Goal: Information Seeking & Learning: Understand process/instructions

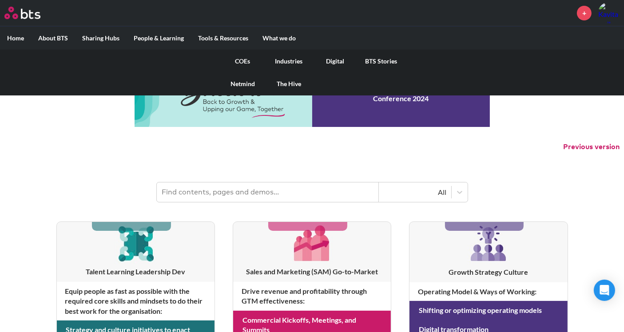
click at [332, 60] on link "Digital" at bounding box center [335, 61] width 46 height 23
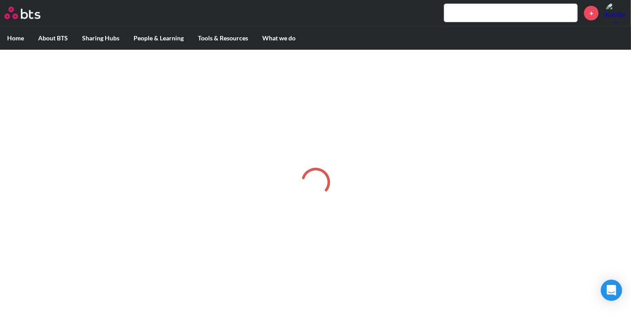
click at [470, 12] on input "text" at bounding box center [510, 13] width 133 height 18
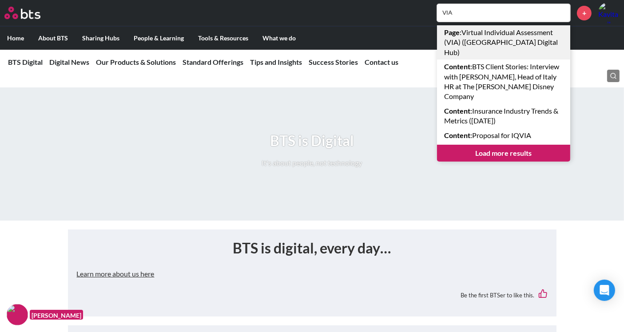
type input "VIA"
click at [484, 31] on link "Page : Virtual Individual Assessment (VIA) (Europe Digital Hub)" at bounding box center [503, 42] width 133 height 34
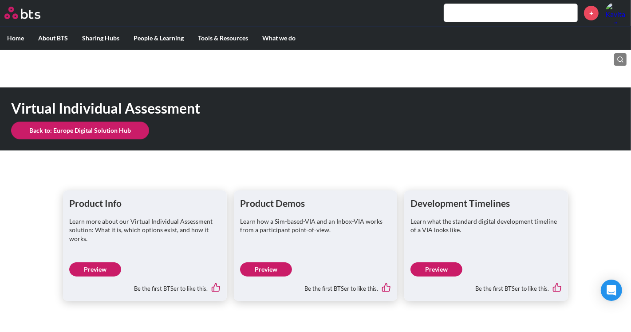
click at [23, 38] on label "Home" at bounding box center [15, 38] width 31 height 23
click at [0, 0] on input "Home" at bounding box center [0, 0] width 0 height 0
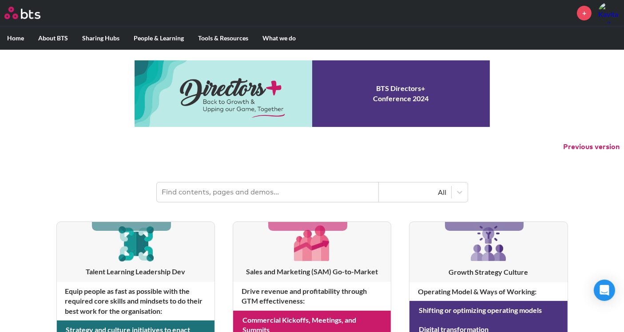
click at [320, 191] on input "text" at bounding box center [268, 192] width 222 height 20
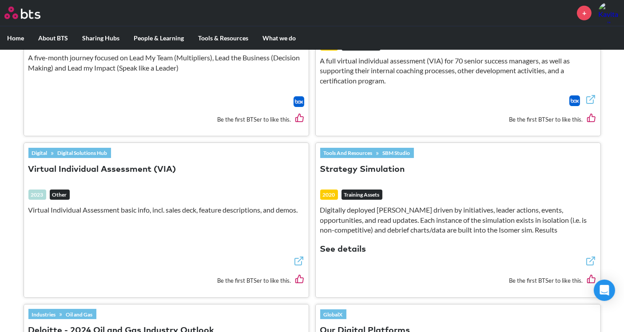
scroll to position [690, 0]
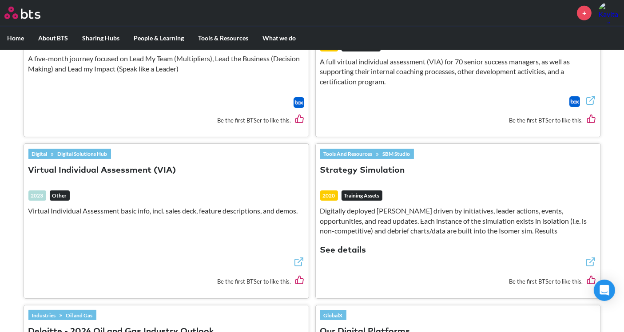
type input "VIA"
click at [161, 167] on button "Virtual Individual Assessment (VIA)" at bounding box center [102, 171] width 148 height 12
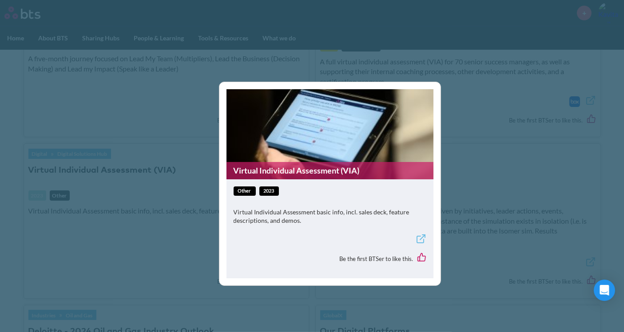
click at [153, 209] on div "Virtual Individual Assessment (VIA) other 2023 Virtual Individual Assessment ba…" at bounding box center [312, 166] width 624 height 332
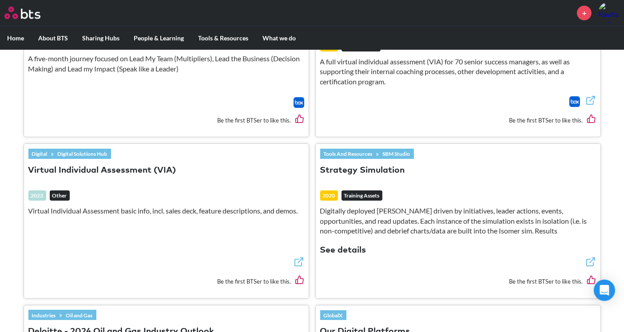
click at [123, 165] on button "Virtual Individual Assessment (VIA)" at bounding box center [102, 171] width 148 height 12
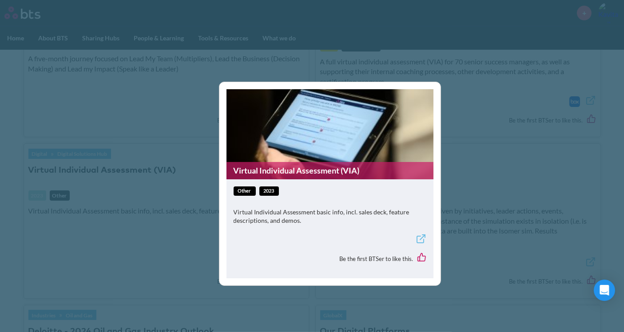
click at [302, 170] on link "Virtual Individual Assessment (VIA)" at bounding box center [329, 170] width 207 height 17
click at [464, 216] on div "Virtual Individual Assessment (VIA) other 2023 Virtual Individual Assessment ba…" at bounding box center [312, 166] width 624 height 332
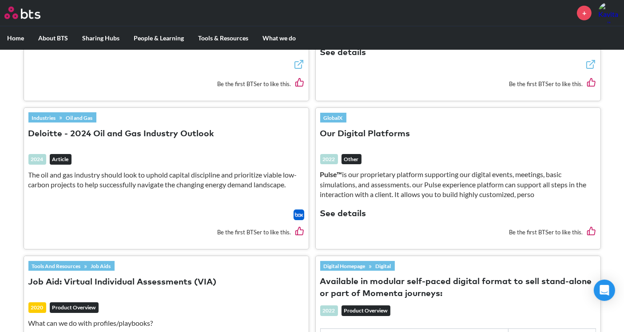
scroll to position [1085, 0]
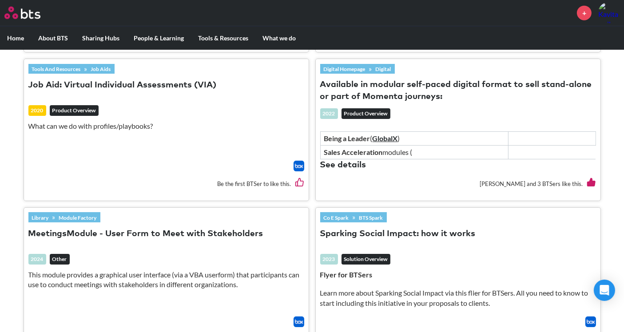
click at [73, 64] on link "Tools And Resources" at bounding box center [56, 69] width 56 height 10
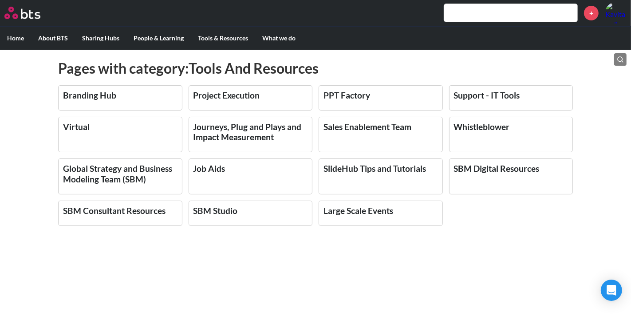
click at [216, 170] on link "Job Aids" at bounding box center [210, 168] width 32 height 10
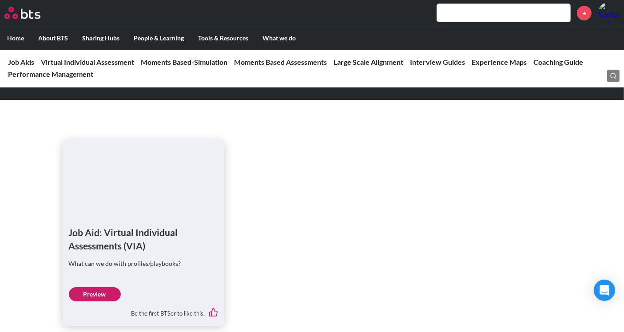
scroll to position [394, 0]
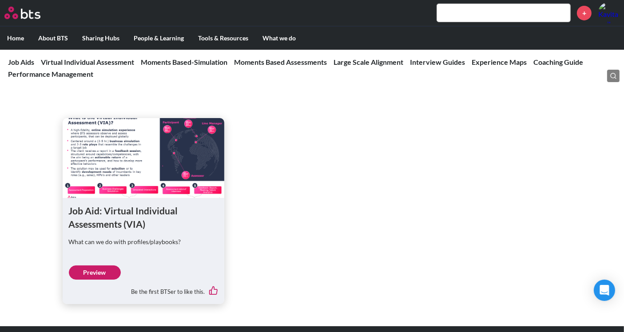
click at [106, 267] on link "Preview" at bounding box center [95, 272] width 52 height 14
